Goal: Task Accomplishment & Management: Manage account settings

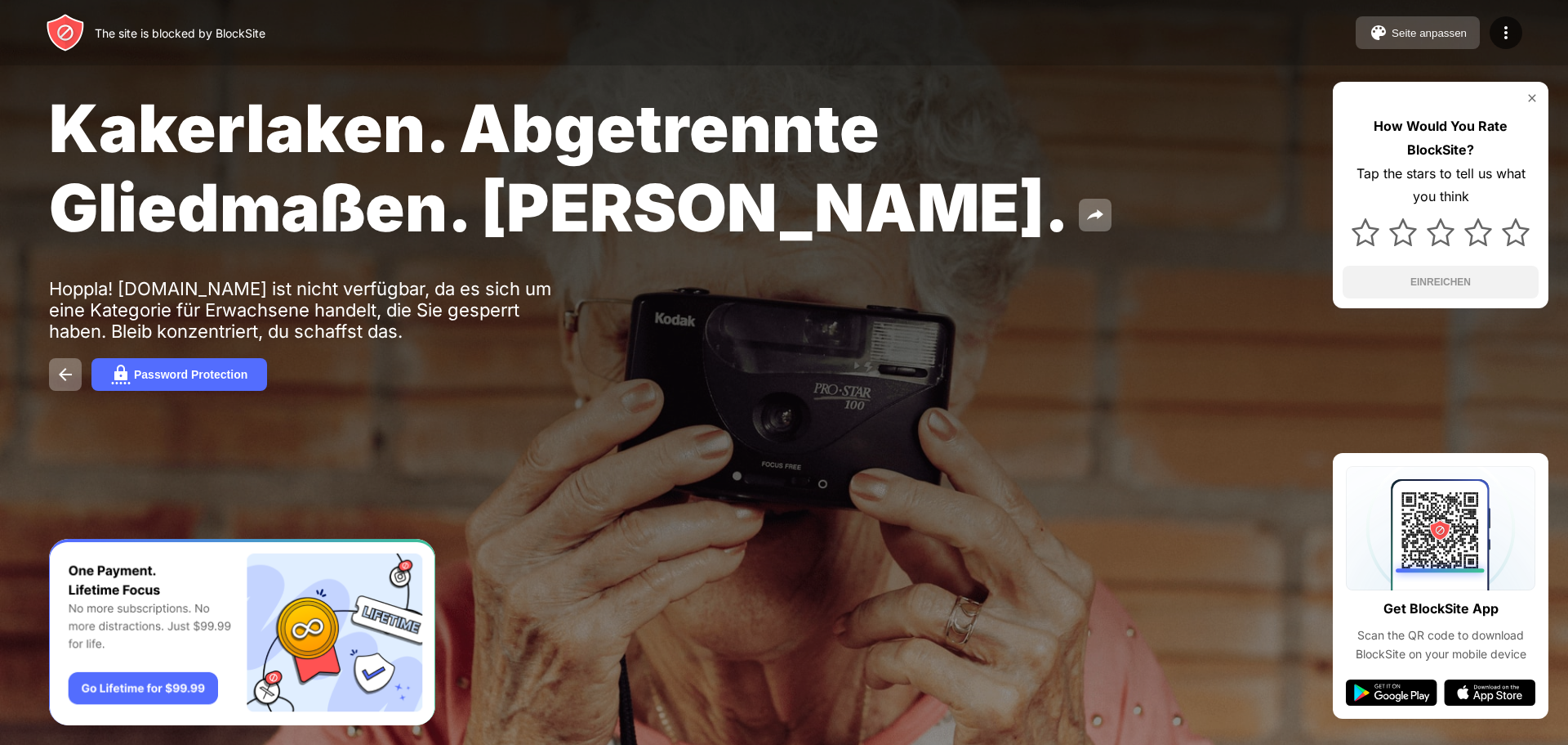
click at [1437, 36] on div "Seite anpassen" at bounding box center [1430, 33] width 75 height 12
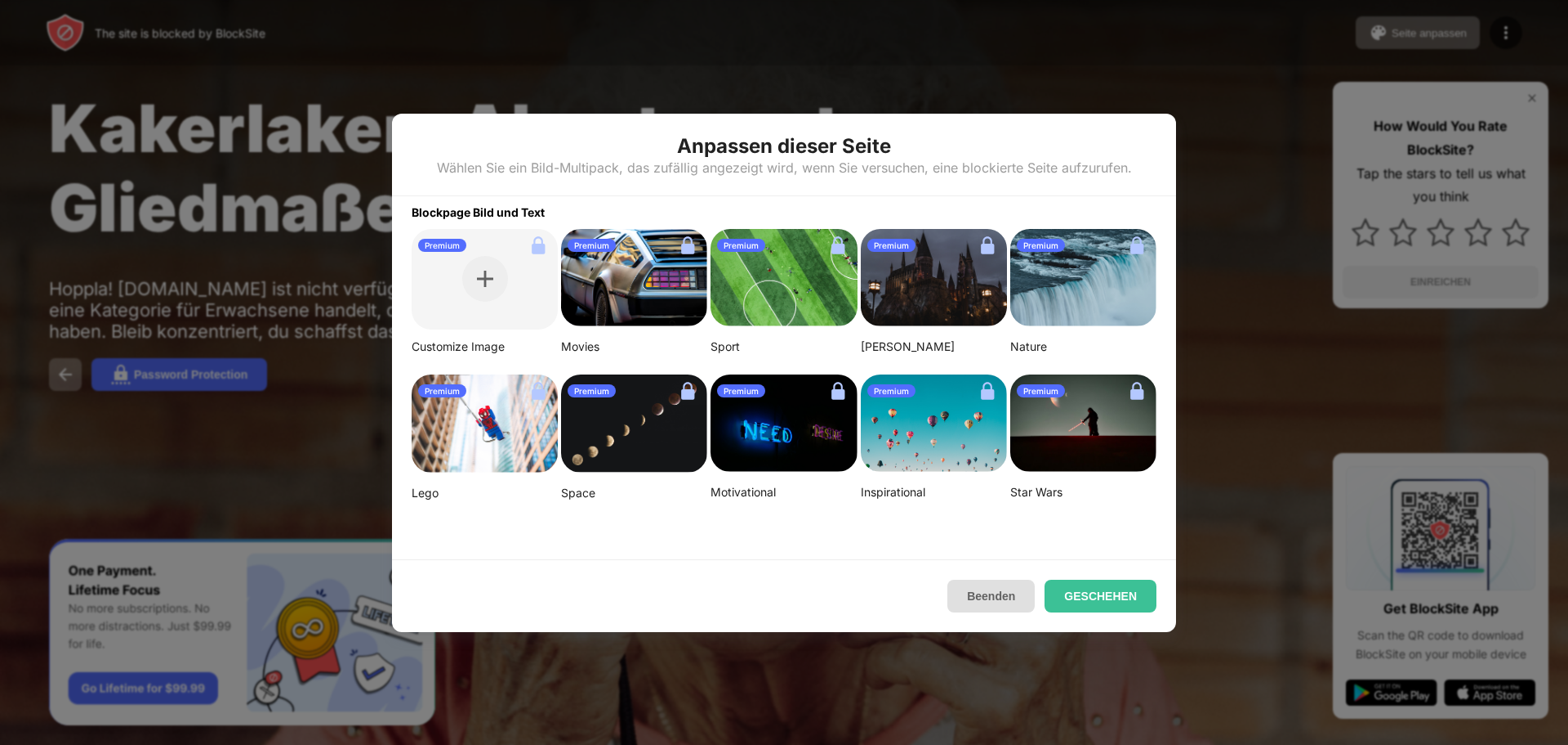
click at [974, 594] on button "Beenden" at bounding box center [991, 595] width 87 height 33
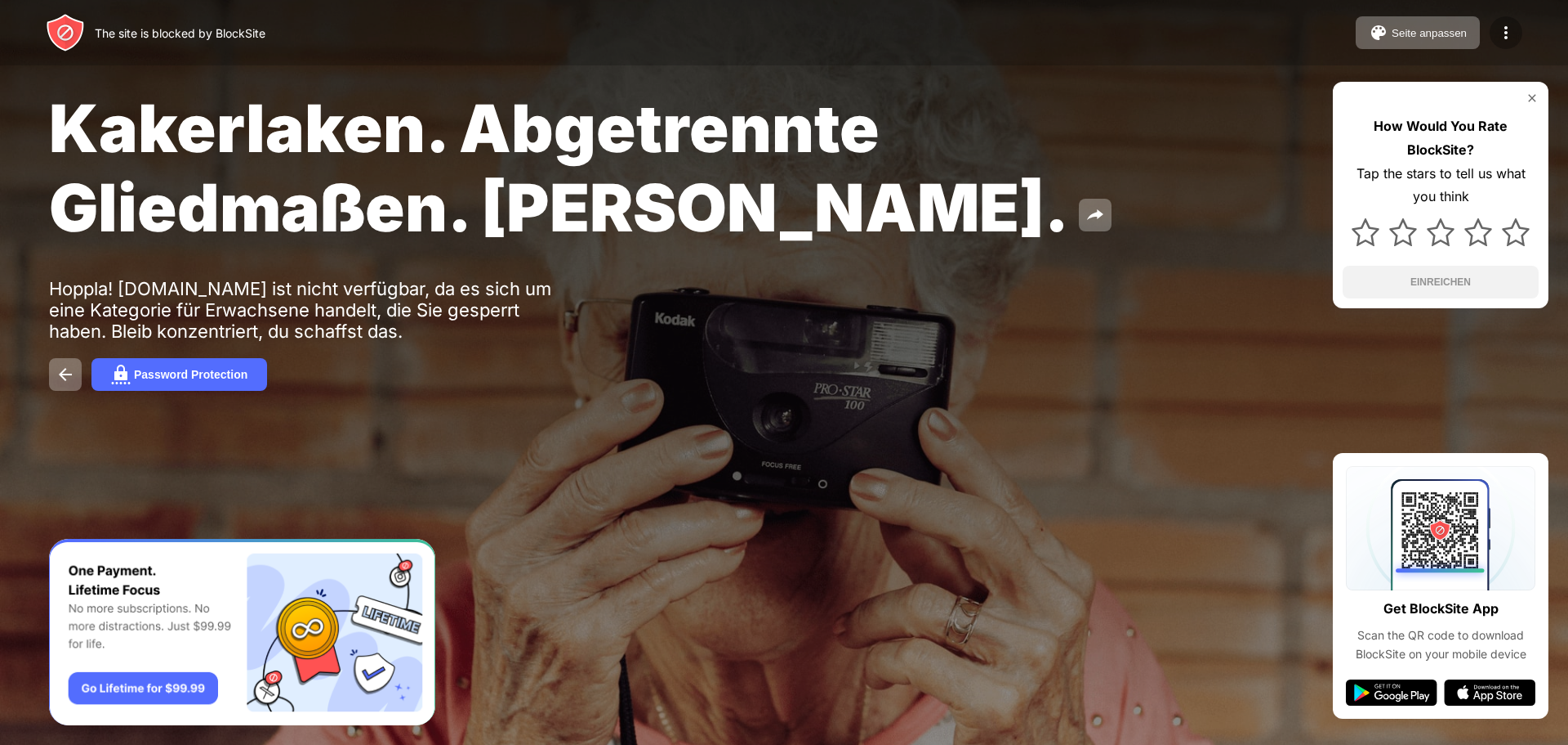
click at [1509, 35] on img at bounding box center [1506, 32] width 20 height 20
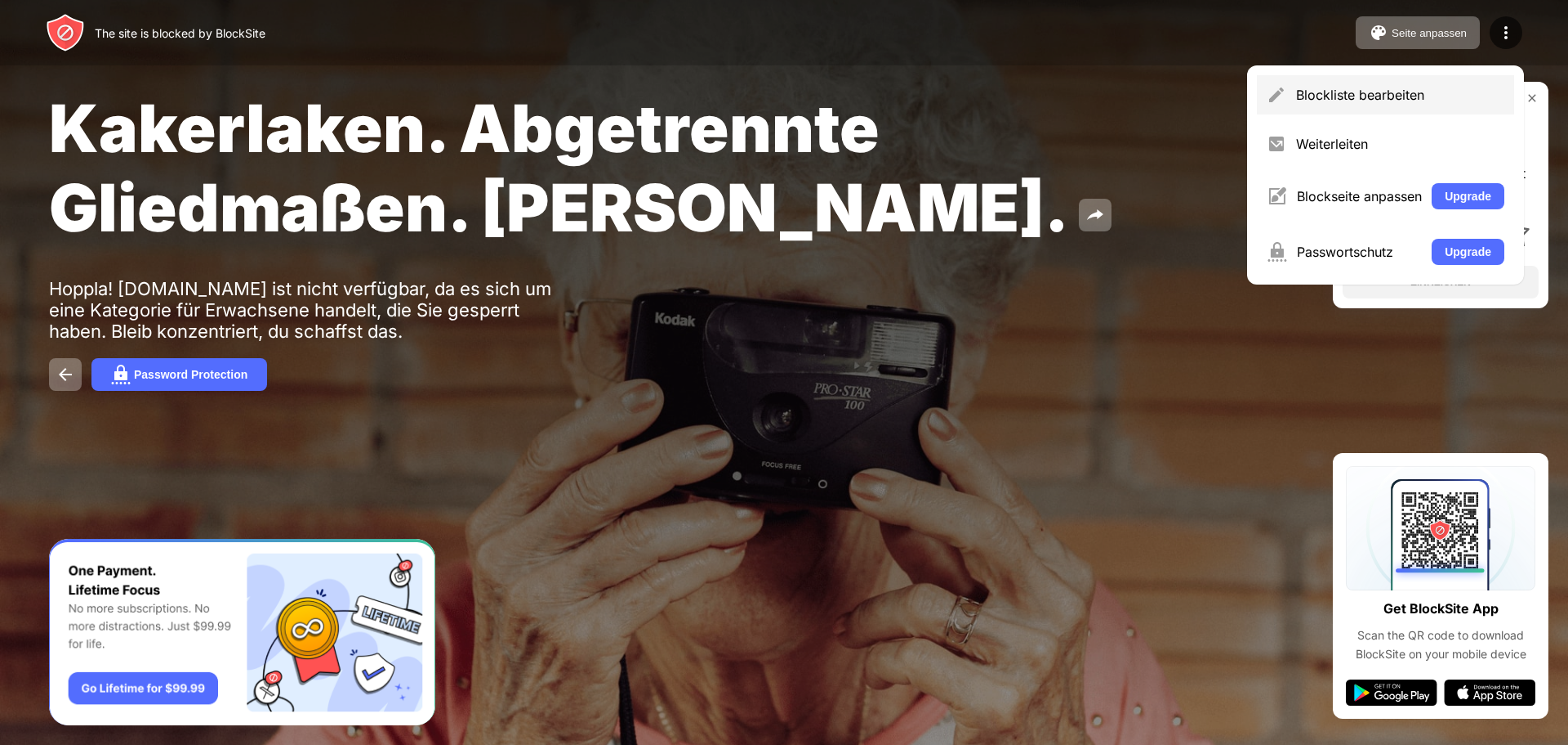
click at [1324, 100] on div "Blockliste bearbeiten" at bounding box center [1401, 94] width 209 height 16
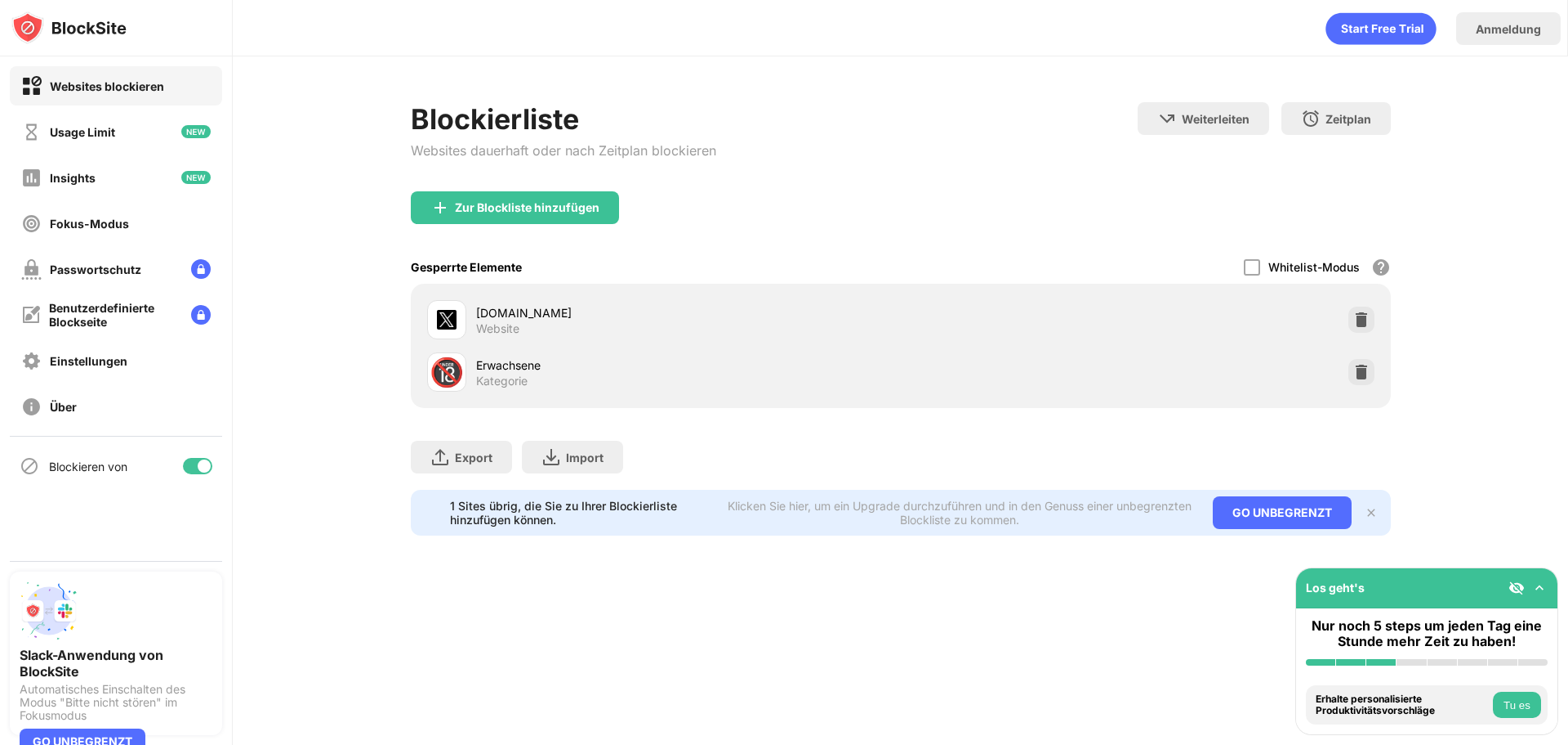
click at [1331, 367] on div "🔞 Erwachsene Kategorie" at bounding box center [902, 372] width 961 height 53
click at [1364, 371] on div at bounding box center [1362, 372] width 26 height 26
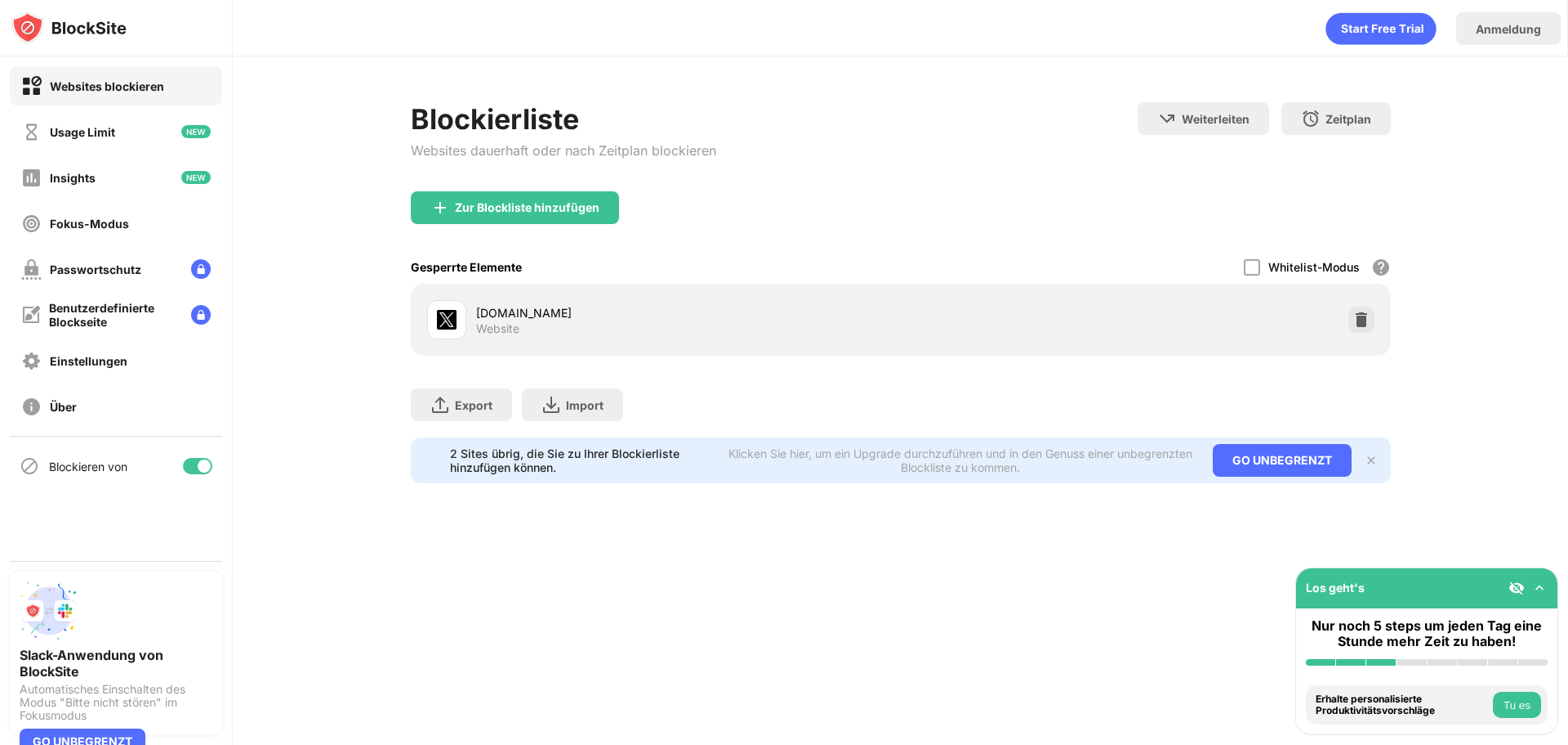
click at [898, 377] on div "Export Dateien exportieren (nur für Webseitenartikel) Import Dateien importiere…" at bounding box center [901, 396] width 980 height 82
